Goal: Download file/media

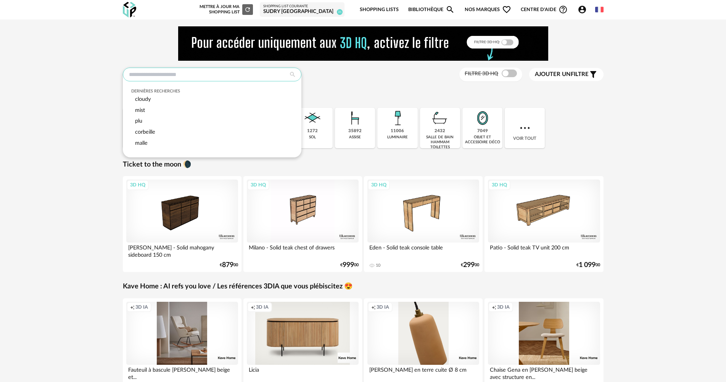
click at [228, 79] on input "text" at bounding box center [212, 75] width 179 height 14
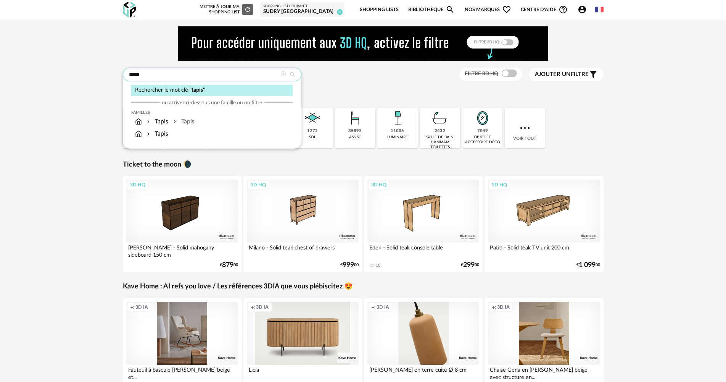
type input "*****"
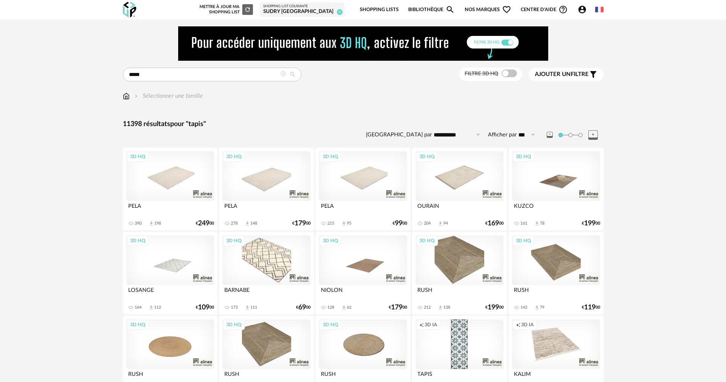
click at [504, 77] on div "Filtre 3D HQ" at bounding box center [491, 75] width 63 height 14
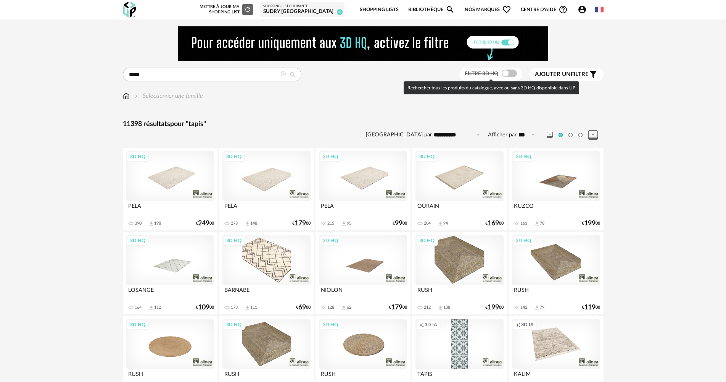
click at [505, 76] on span at bounding box center [509, 73] width 15 height 8
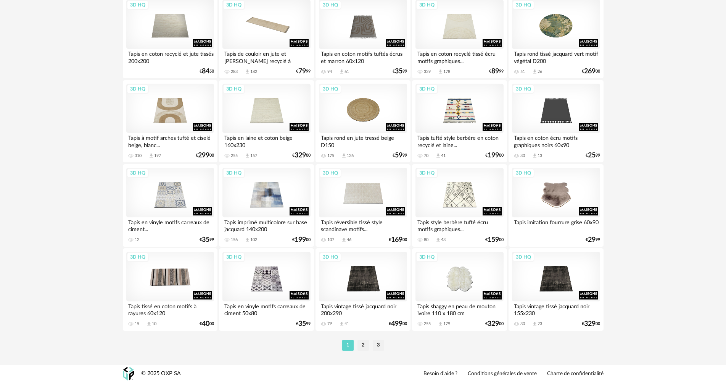
scroll to position [1496, 0]
click at [364, 347] on li "2" at bounding box center [363, 344] width 11 height 11
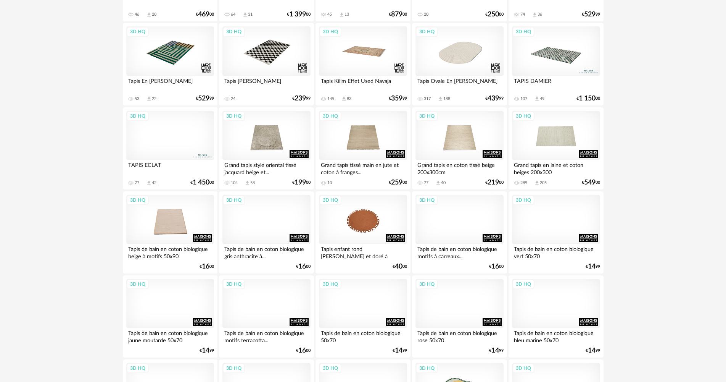
scroll to position [305, 0]
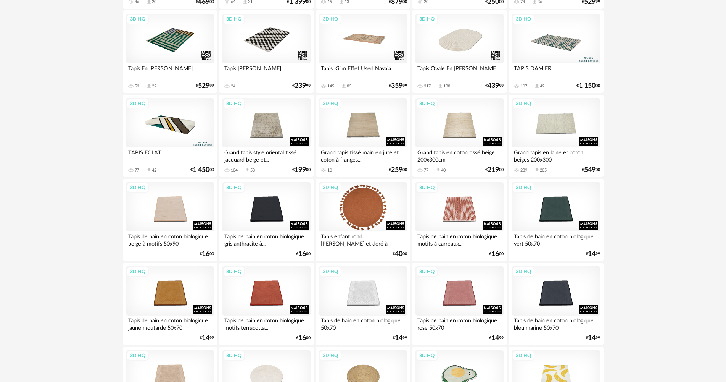
click at [368, 212] on div "3D HQ" at bounding box center [363, 207] width 88 height 50
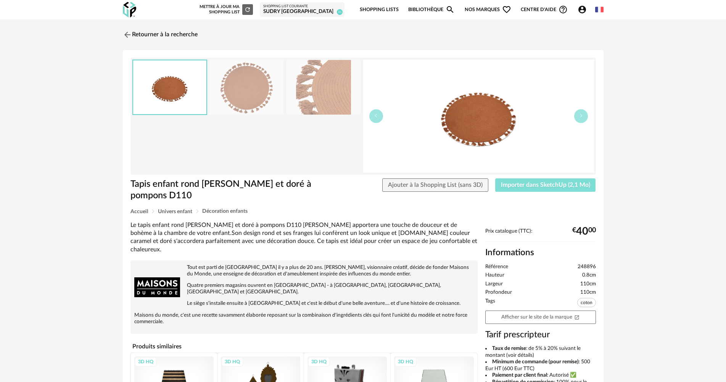
click at [525, 189] on button "Importer dans SketchUp (2,1 Mo)" at bounding box center [545, 185] width 101 height 14
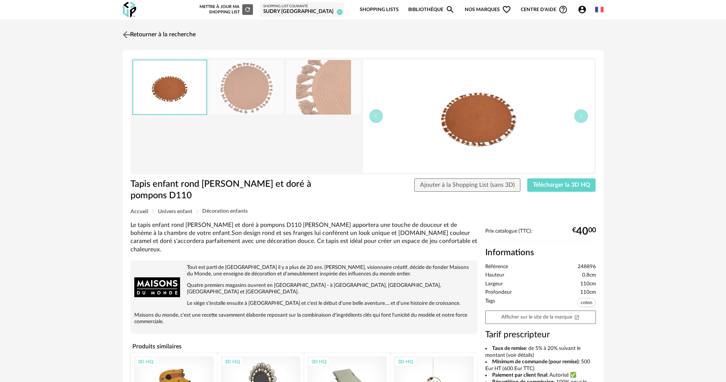
click at [142, 34] on link "Retourner à la recherche" at bounding box center [158, 34] width 75 height 17
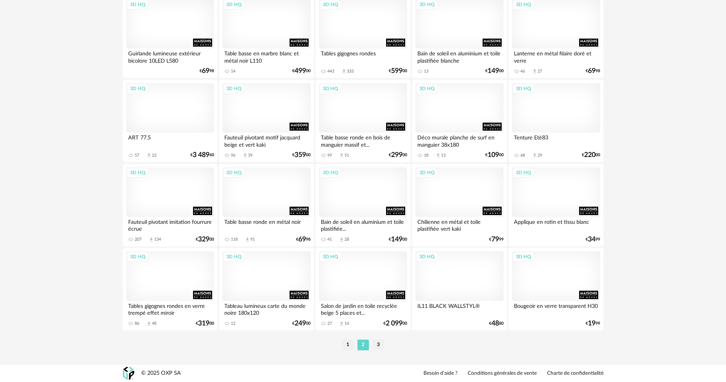
scroll to position [1305, 0]
